Goal: Transaction & Acquisition: Purchase product/service

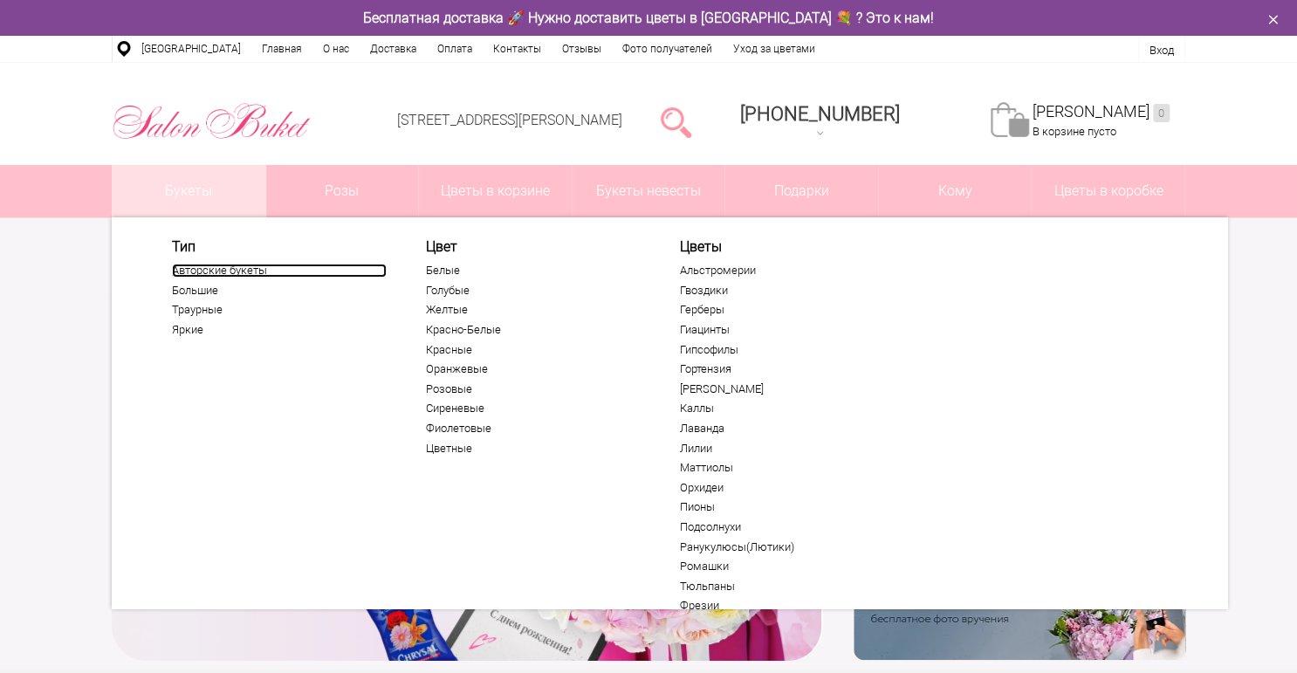
click at [222, 271] on link "Авторские букеты" at bounding box center [279, 271] width 215 height 14
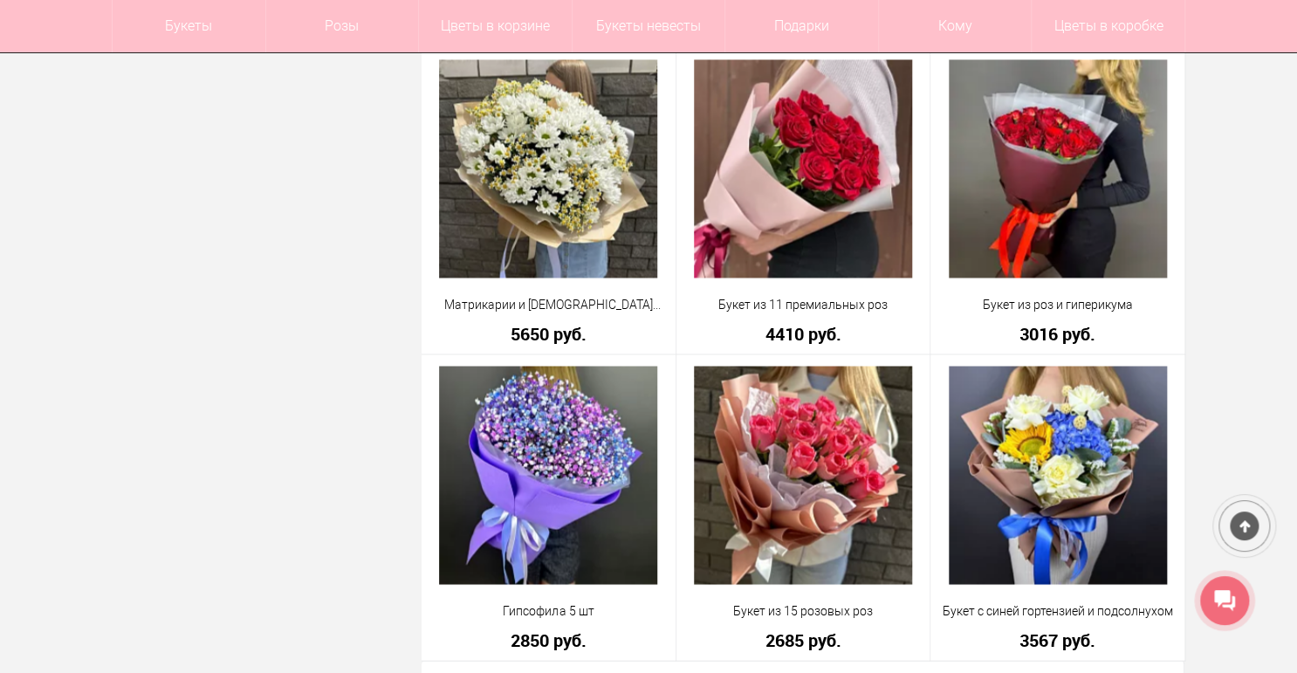
scroll to position [4748, 0]
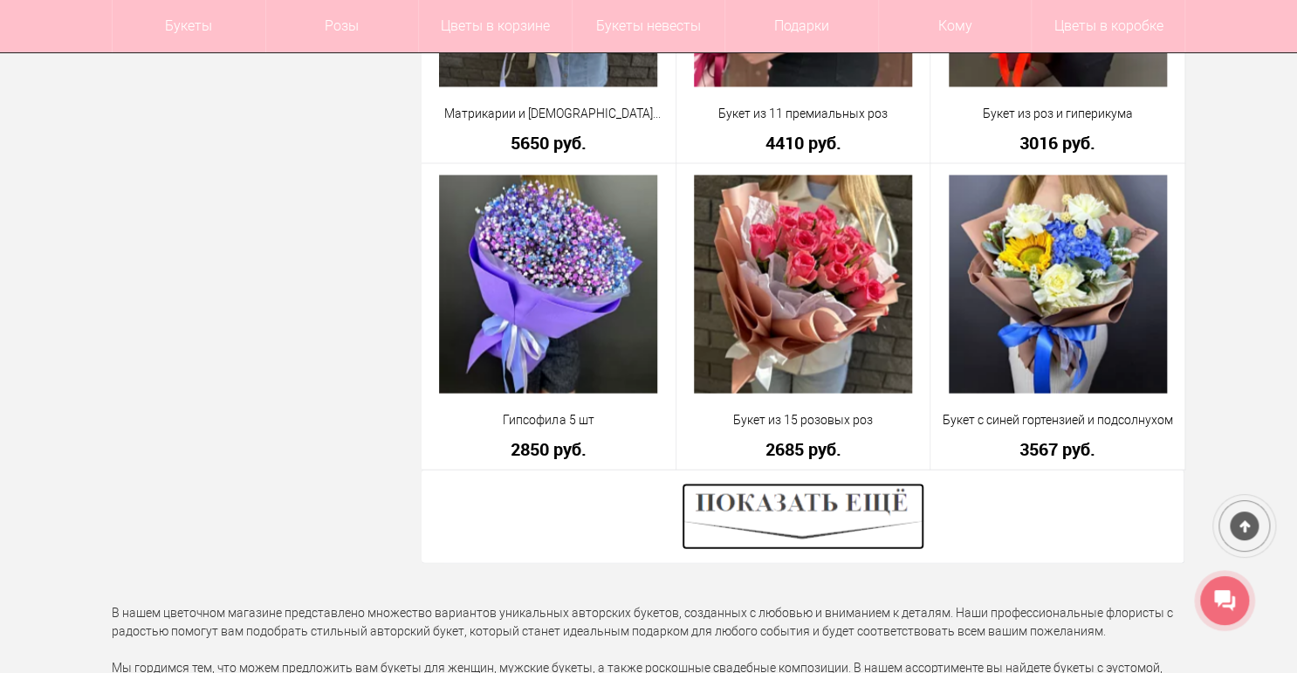
click at [786, 527] on img at bounding box center [803, 516] width 243 height 66
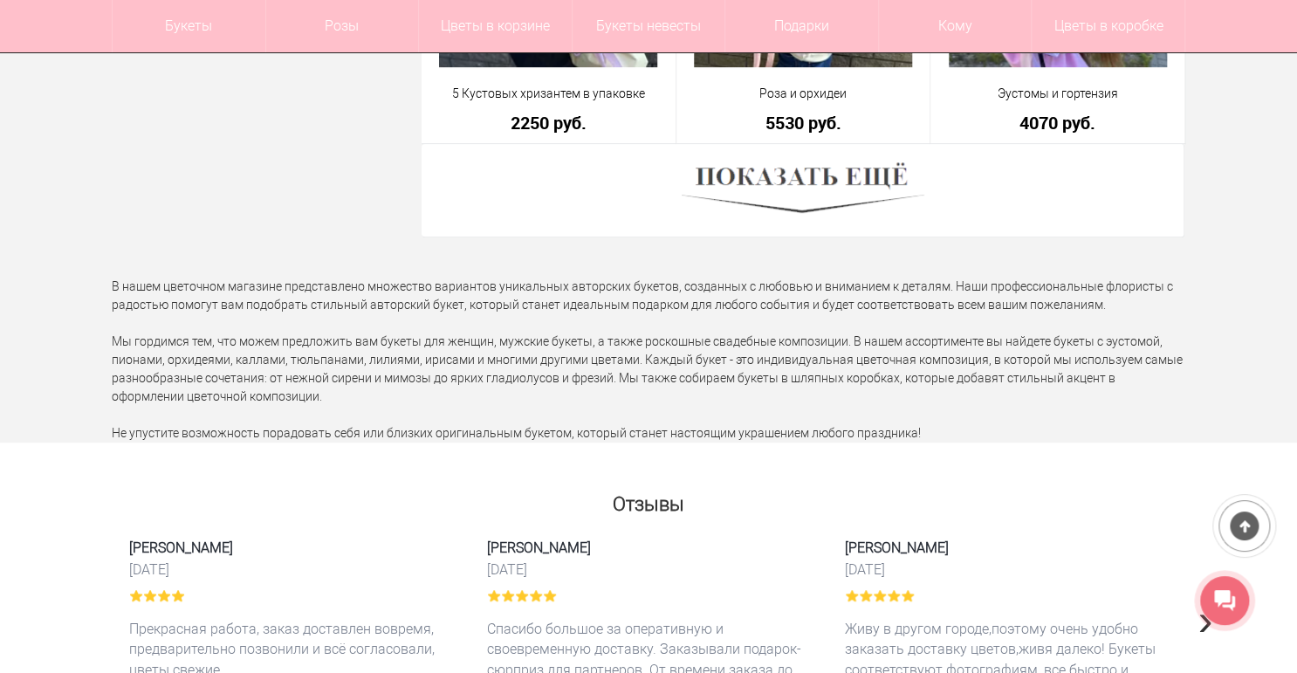
scroll to position [9775, 0]
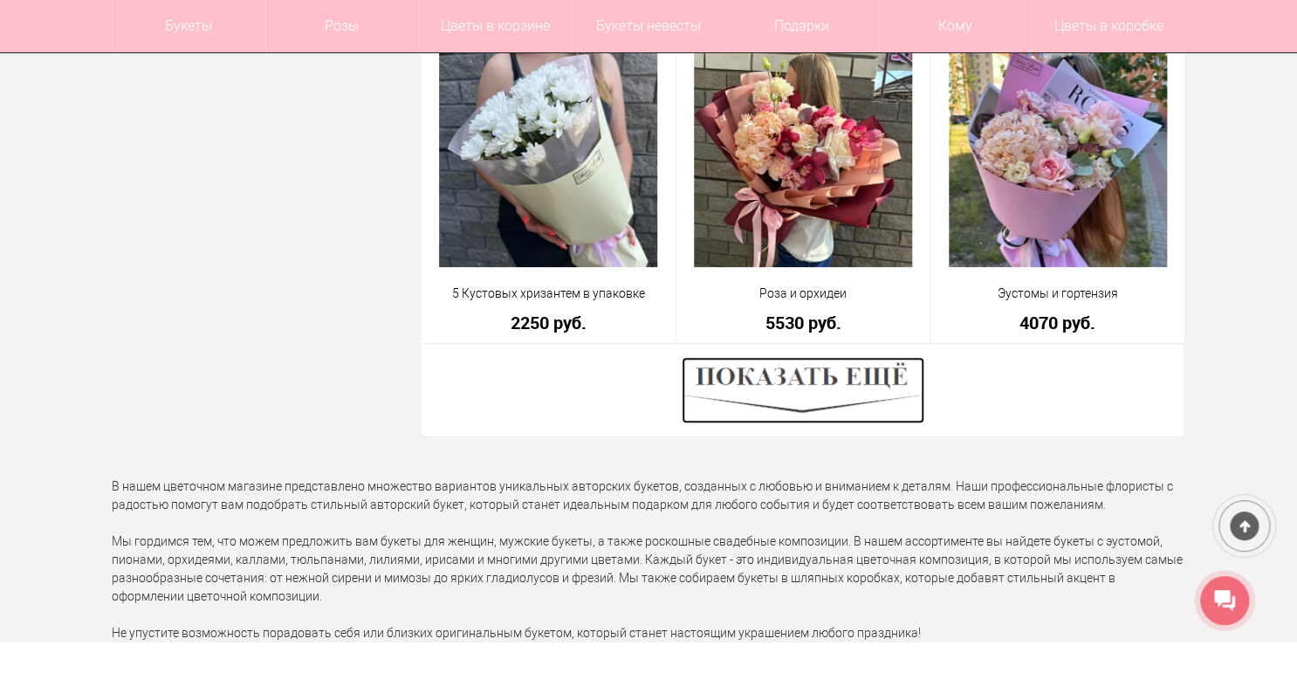
click at [798, 397] on img at bounding box center [803, 390] width 243 height 66
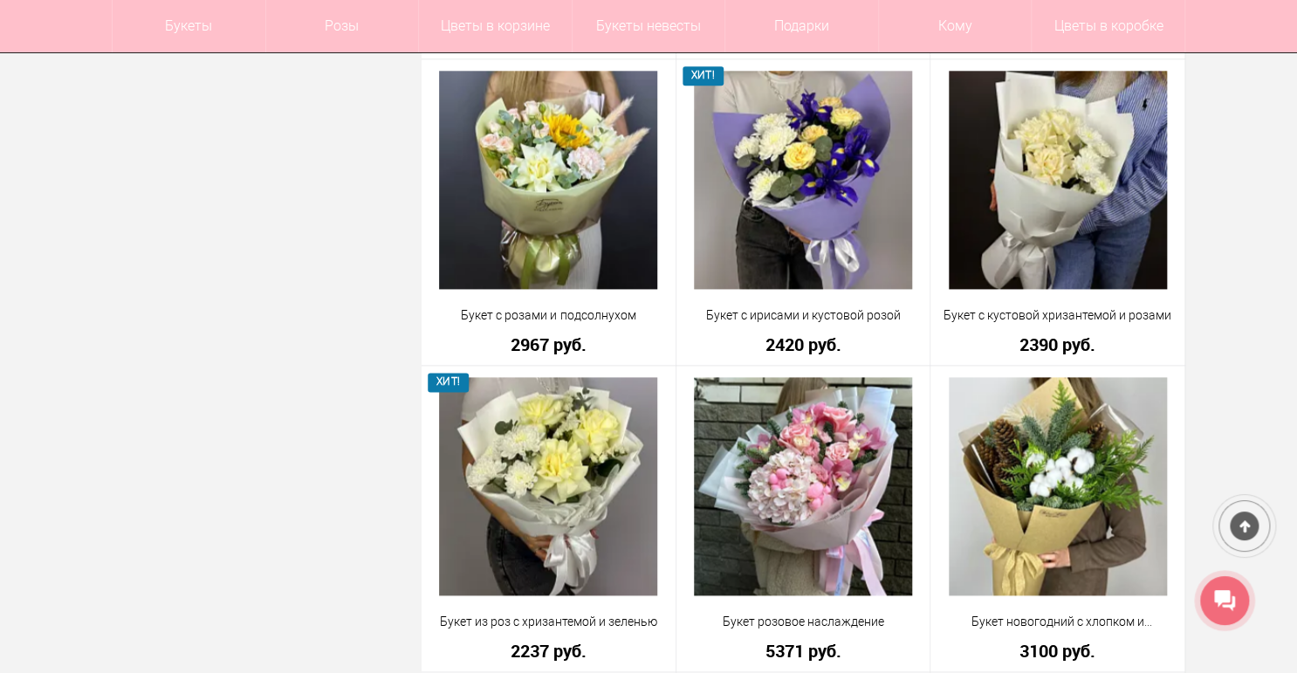
scroll to position [10683, 0]
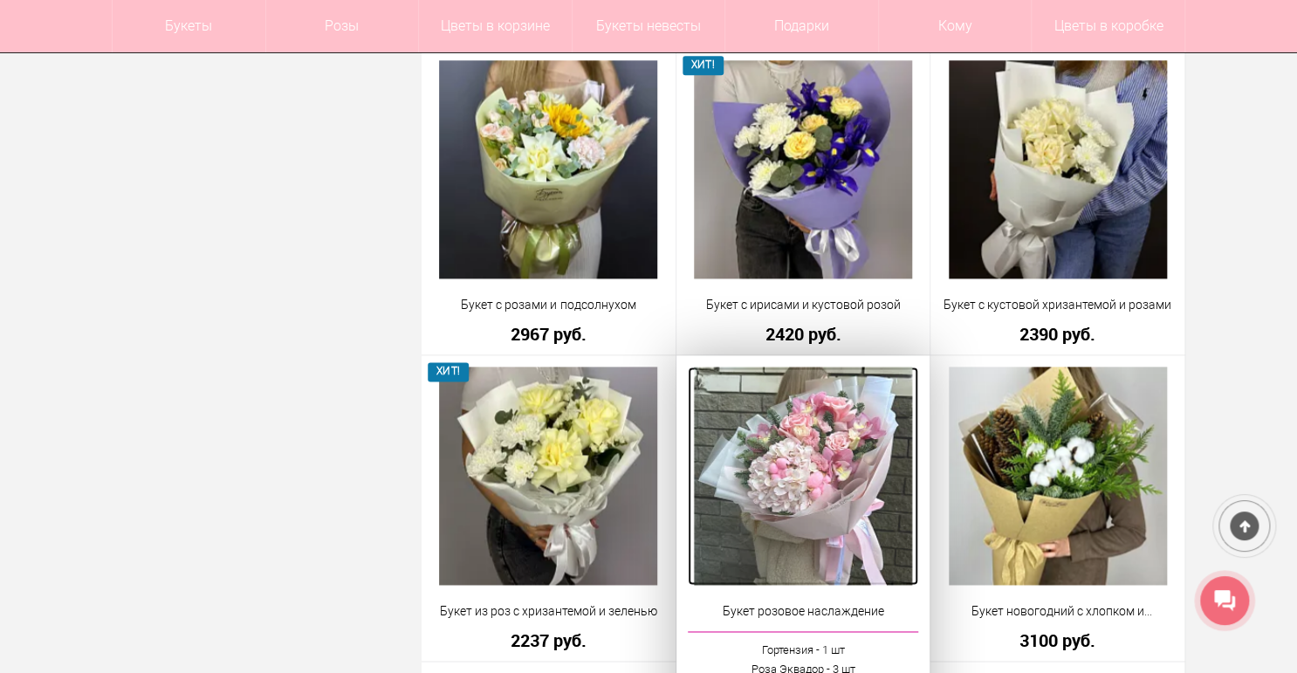
click at [793, 485] on img at bounding box center [803, 476] width 218 height 218
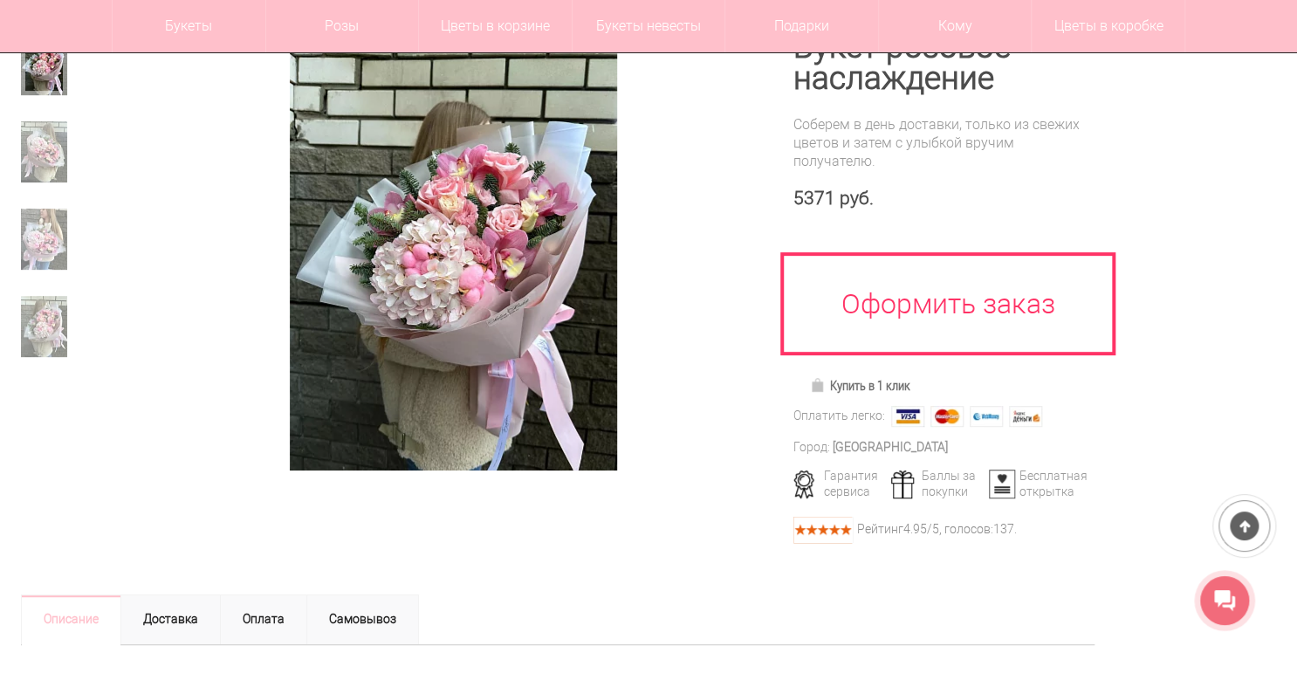
scroll to position [140, 0]
